Goal: Information Seeking & Learning: Learn about a topic

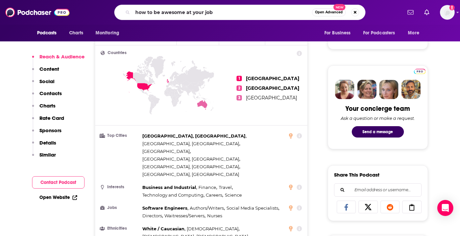
type input "how to be awesome at your job\"
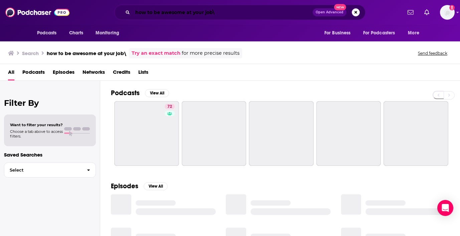
click at [218, 16] on input "how to be awesome at your job\" at bounding box center [223, 12] width 180 height 11
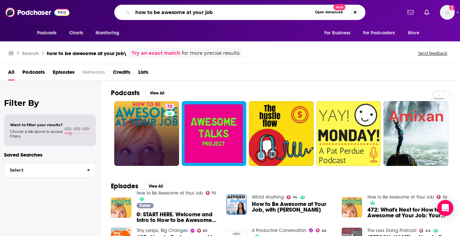
type input "how to be awesome at your job"
click at [130, 127] on link "72" at bounding box center [146, 133] width 65 height 65
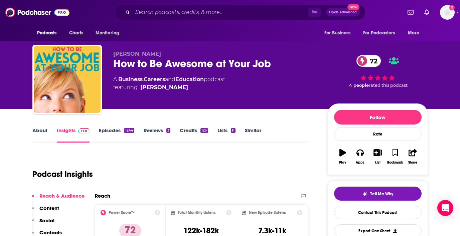
click at [45, 129] on link "About" at bounding box center [39, 134] width 15 height 15
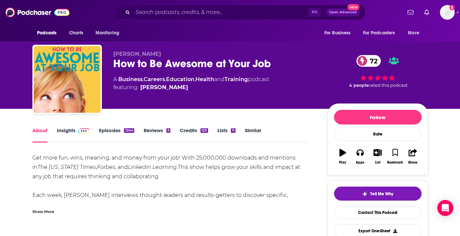
click at [67, 133] on link "Insights" at bounding box center [73, 134] width 33 height 15
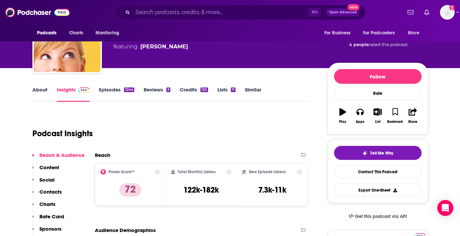
scroll to position [37, 0]
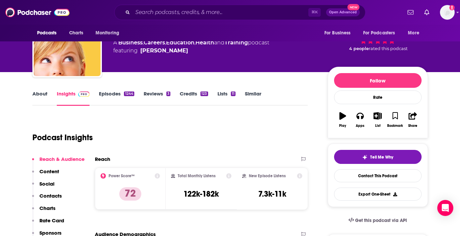
click at [111, 96] on link "Episodes 1244" at bounding box center [116, 98] width 35 height 15
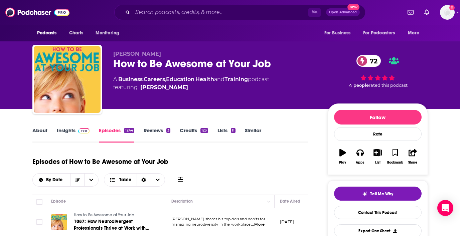
click at [40, 131] on link "About" at bounding box center [39, 134] width 15 height 15
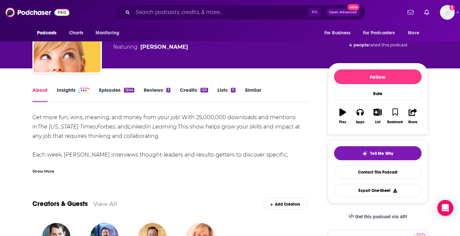
scroll to position [65, 0]
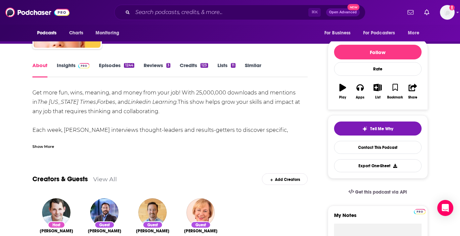
click at [46, 144] on div "Show More" at bounding box center [43, 146] width 22 height 6
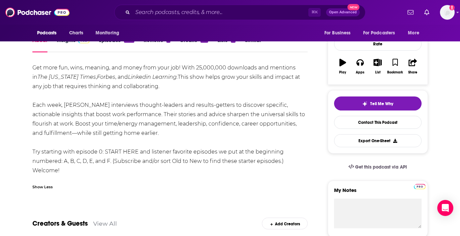
scroll to position [92, 0]
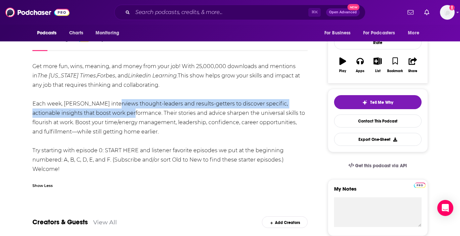
drag, startPoint x: 107, startPoint y: 103, endPoint x: 109, endPoint y: 114, distance: 11.8
click at [109, 114] on div "Get more fun, wins, meaning, and money from your job! With 25,000,000 downloads…" at bounding box center [170, 118] width 276 height 112
copy div "hought-leaders and results-getters to discover specific, actionable insights th…"
